Goal: Find specific page/section: Find specific page/section

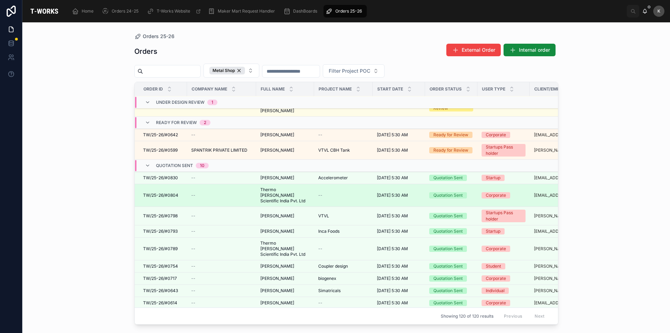
scroll to position [35, 0]
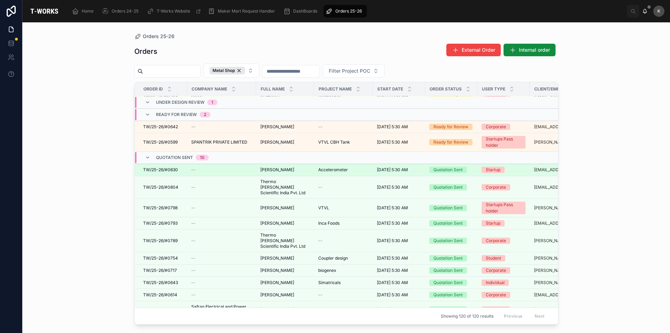
click at [284, 167] on span "[PERSON_NAME]" at bounding box center [277, 170] width 34 height 6
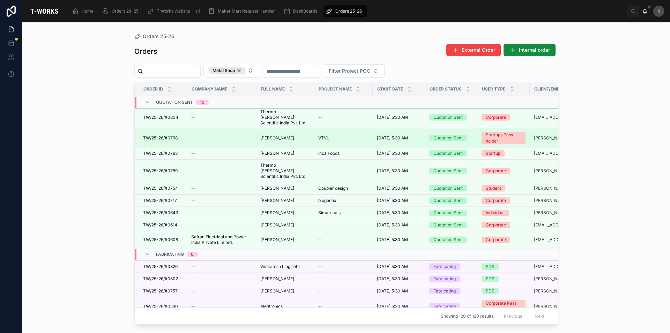
scroll to position [70, 0]
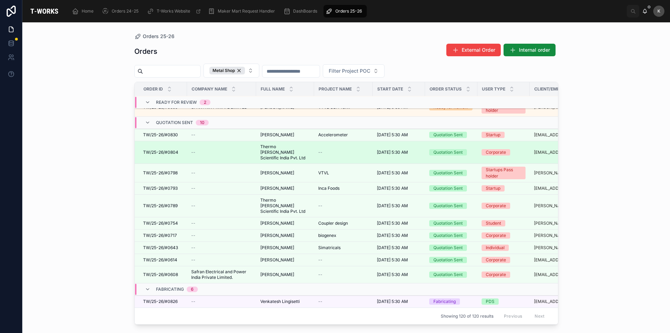
click at [162, 149] on span "TW/25-26/#0804" at bounding box center [160, 152] width 35 height 6
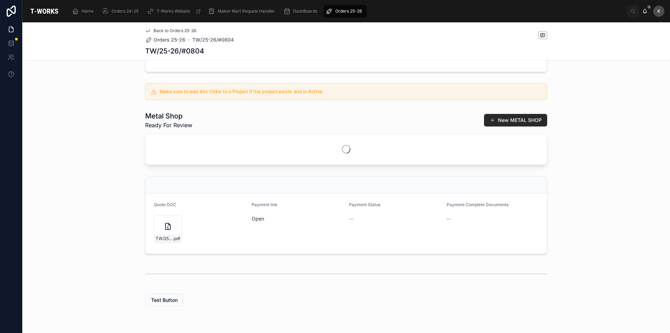
scroll to position [159, 0]
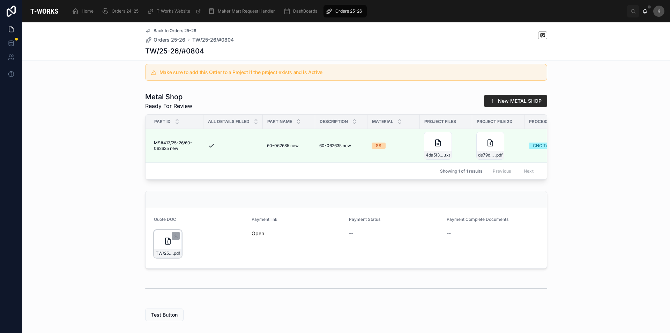
click at [173, 251] on div "TW/25-26/#0804 .pdf" at bounding box center [168, 244] width 28 height 28
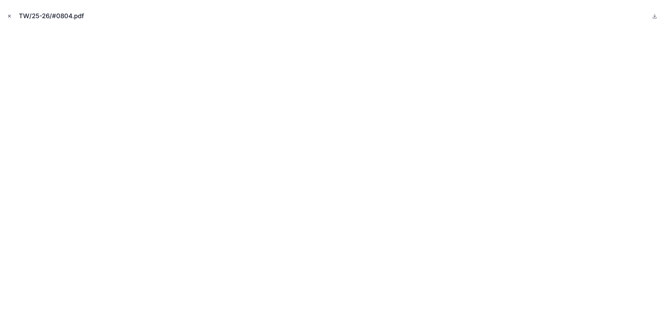
click at [11, 18] on icon "Close modal" at bounding box center [9, 16] width 5 height 5
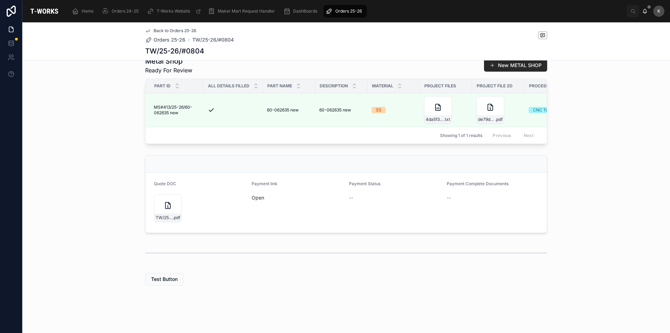
scroll to position [198, 0]
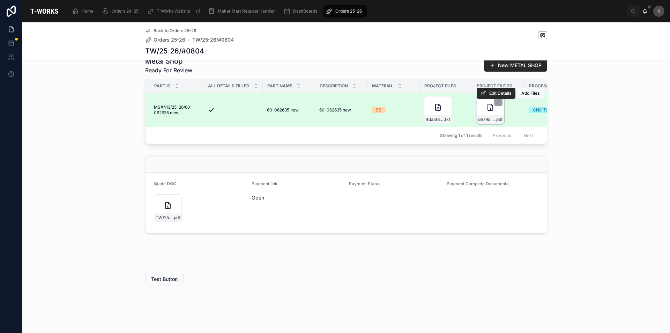
click at [484, 108] on div "de79daf7-12db-4842-85a8-2b04e697e736-60-062635-(1) .pdf" at bounding box center [491, 110] width 28 height 28
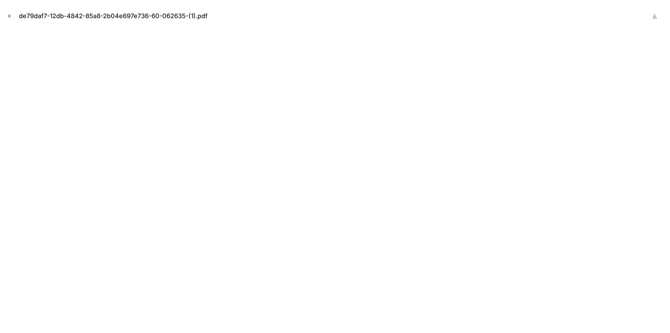
click at [10, 17] on icon "Close modal" at bounding box center [9, 16] width 5 height 5
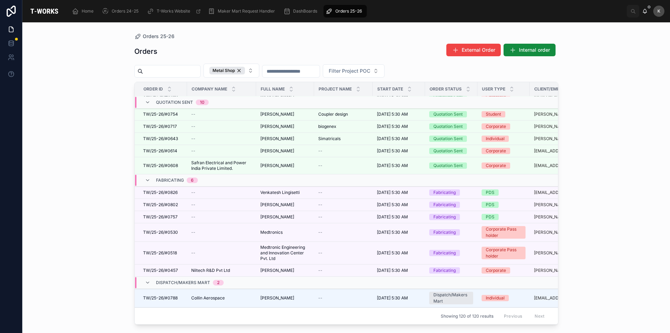
click at [595, 102] on div "Orders 25-26 Orders External Order Internal order Metal Shop Filter Project POC…" at bounding box center [346, 177] width 648 height 310
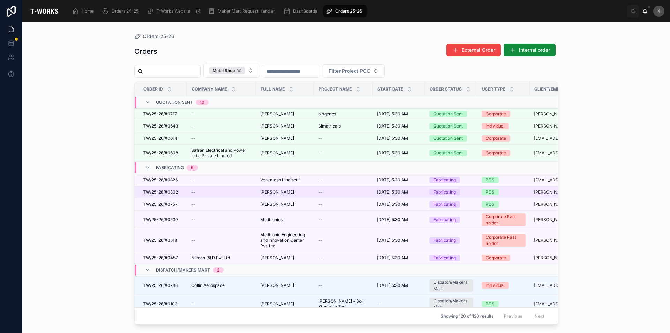
scroll to position [189, 0]
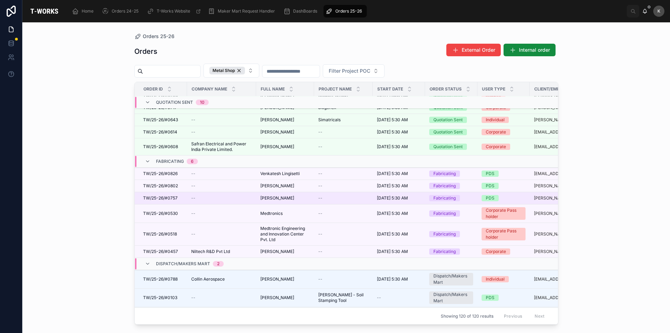
click at [279, 195] on span "[PERSON_NAME]" at bounding box center [277, 198] width 34 height 6
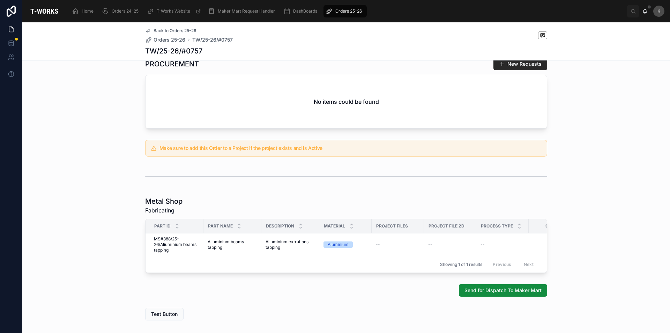
scroll to position [281, 0]
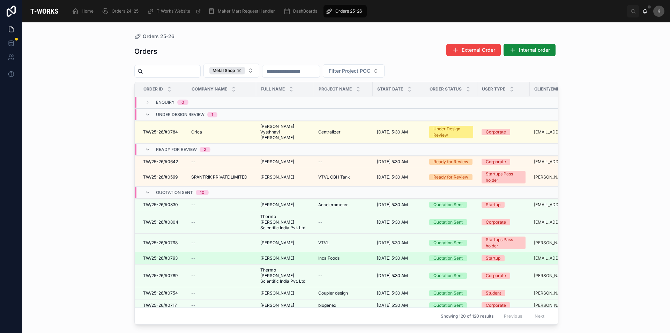
click at [157, 255] on span "TW/25-26/#0793" at bounding box center [160, 258] width 35 height 6
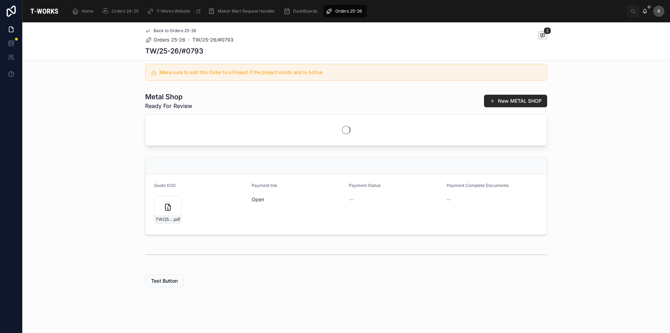
scroll to position [159, 0]
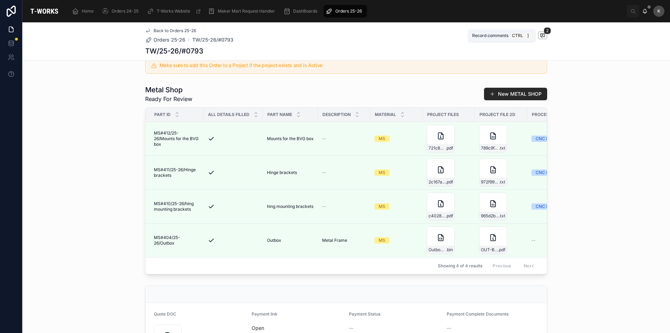
click at [540, 35] on icon at bounding box center [543, 35] width 6 height 6
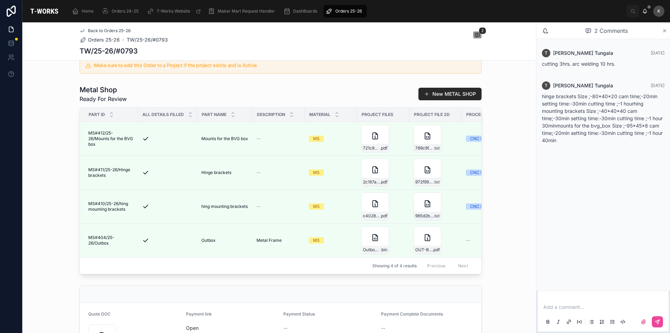
click at [663, 31] on icon at bounding box center [664, 31] width 5 height 6
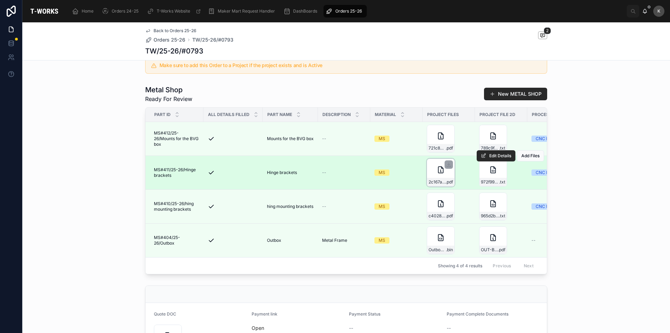
click at [435, 183] on div "2c167a07-6c4a-4a4c-9f9d-0e56be94eee2-Hinge-brackets .pdf" at bounding box center [441, 173] width 28 height 28
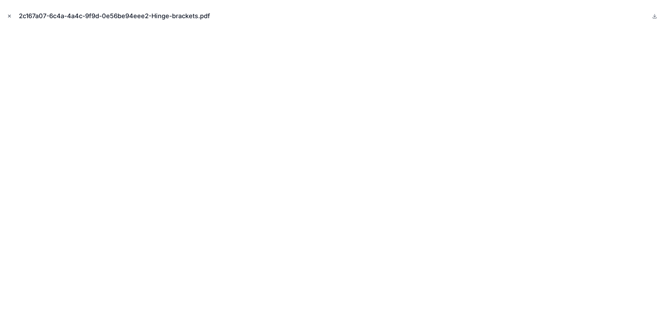
click at [8, 18] on icon "Close modal" at bounding box center [9, 16] width 5 height 5
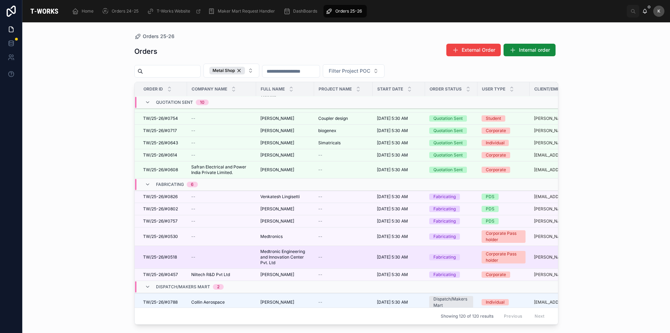
scroll to position [170, 0]
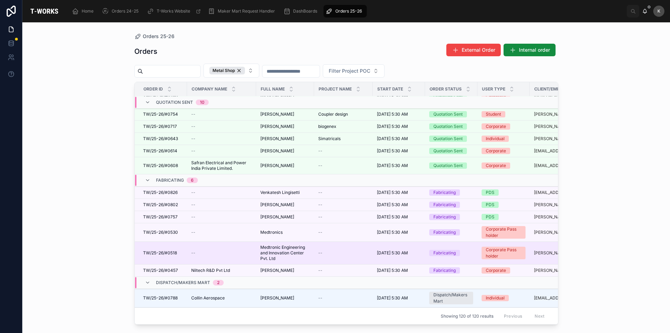
click at [269, 244] on span "Medtronic Engineering and Innovation Center Pvt. Ltd" at bounding box center [285, 252] width 50 height 17
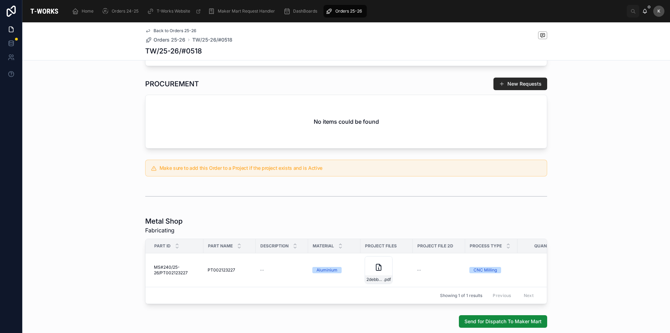
scroll to position [279, 0]
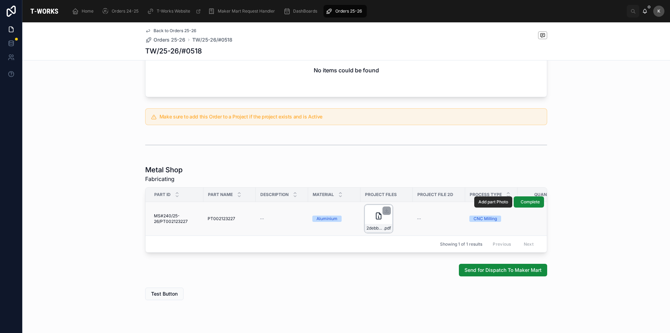
click at [368, 221] on div "2debb9dc-682e-4261-aee6-65debcde4a89-PT00212327 .pdf" at bounding box center [379, 219] width 28 height 28
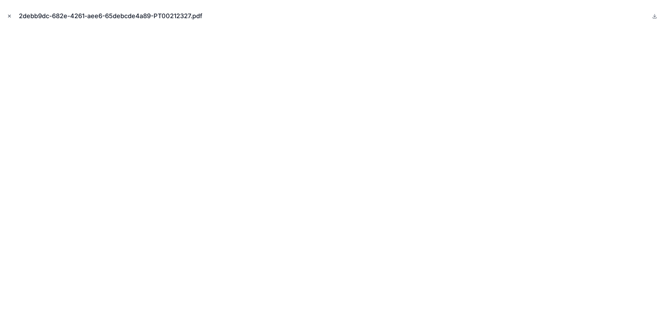
click at [9, 16] on icon "Close modal" at bounding box center [9, 16] width 5 height 5
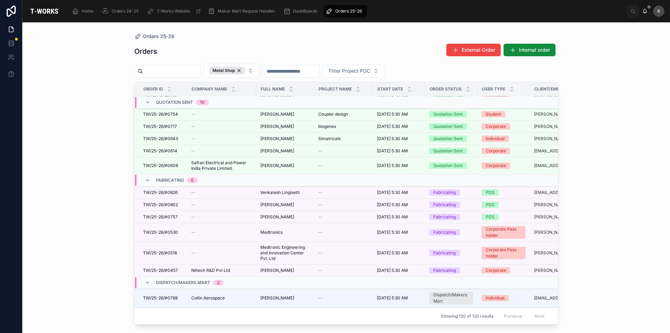
scroll to position [182, 0]
